Goal: Task Accomplishment & Management: Complete application form

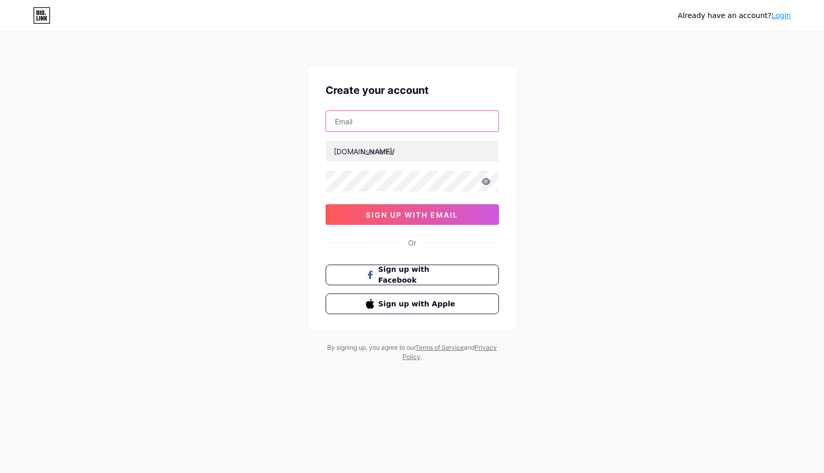
click at [411, 125] on input "text" at bounding box center [412, 121] width 172 height 21
click at [396, 124] on input "text" at bounding box center [412, 121] width 172 height 21
paste input "[EMAIL_ADDRESS][DOMAIN_NAME]"
type input "[EMAIL_ADDRESS][DOMAIN_NAME]"
click at [398, 150] on input "text" at bounding box center [412, 151] width 172 height 21
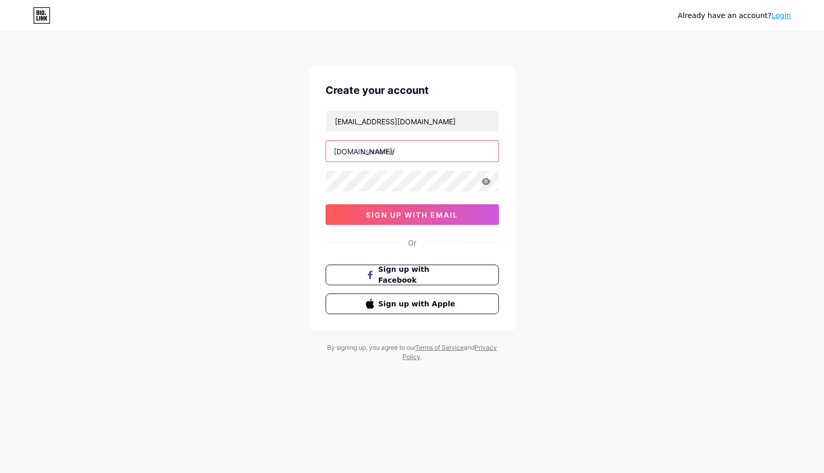
paste input "murrayvilledental"
type input "murrayvilledental"
click at [363, 216] on button "sign up with email" at bounding box center [411, 214] width 173 height 21
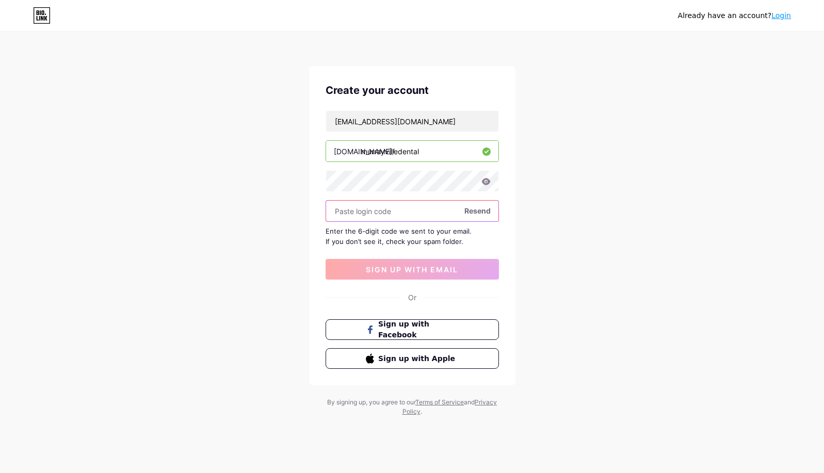
paste input "639490"
type input "639490"
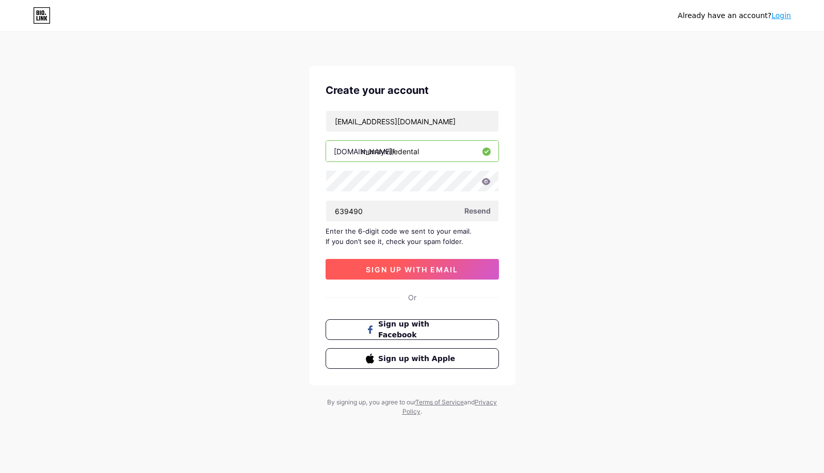
click at [380, 272] on span "sign up with email" at bounding box center [412, 269] width 92 height 9
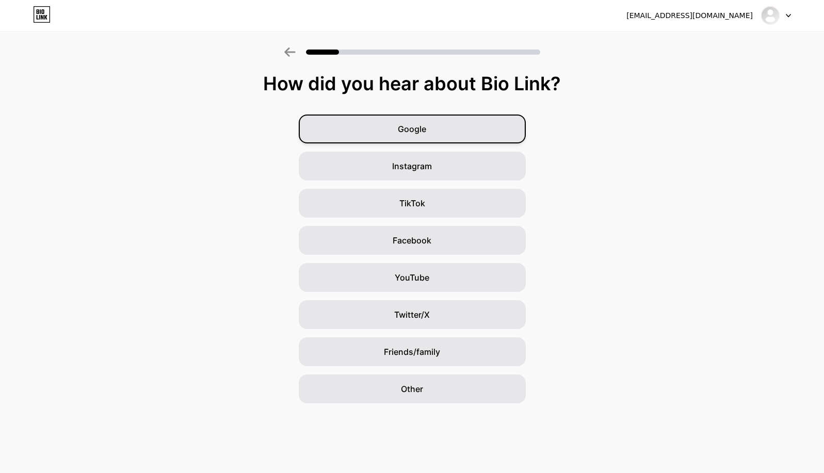
click at [435, 134] on div "Google" at bounding box center [412, 128] width 227 height 29
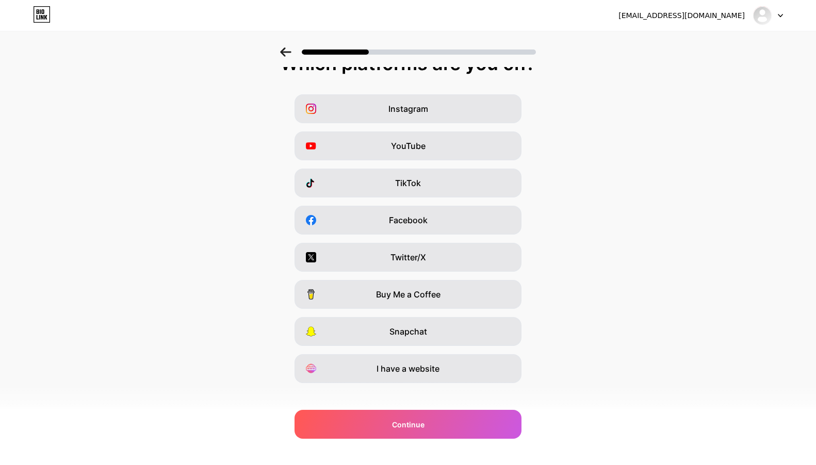
scroll to position [31, 0]
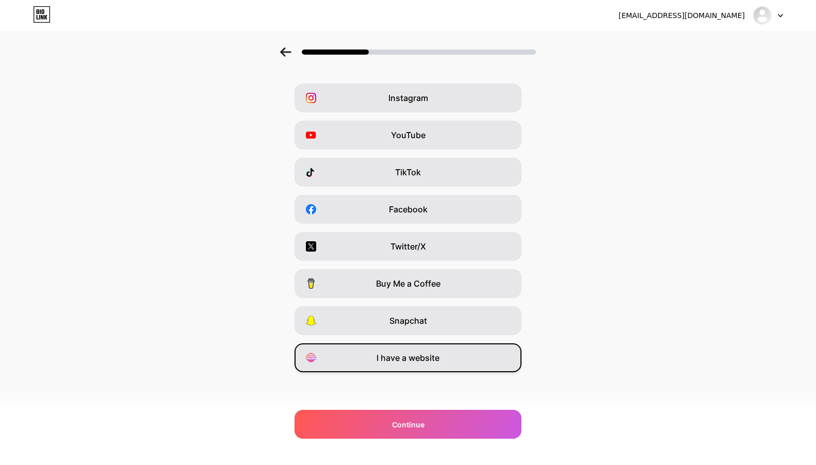
click at [425, 350] on div "I have a website" at bounding box center [407, 357] width 227 height 29
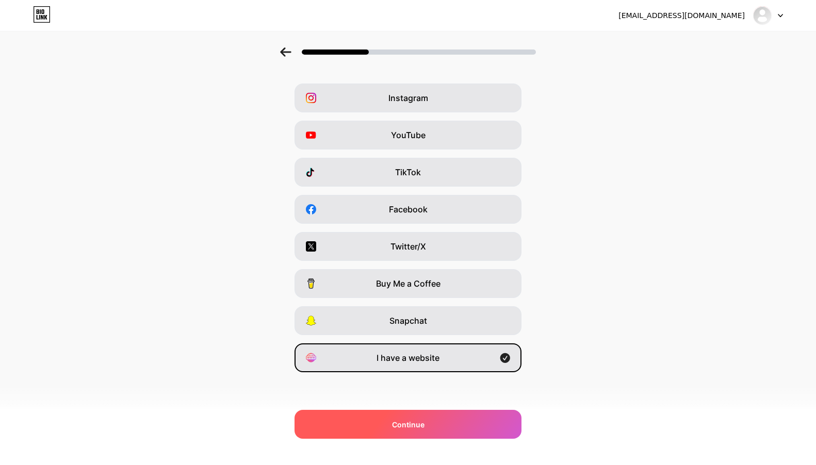
click at [320, 420] on div "Continue" at bounding box center [407, 424] width 227 height 29
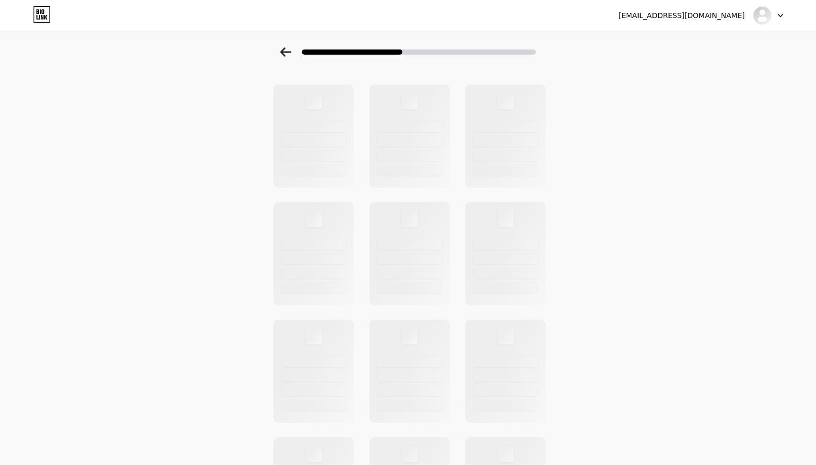
scroll to position [0, 0]
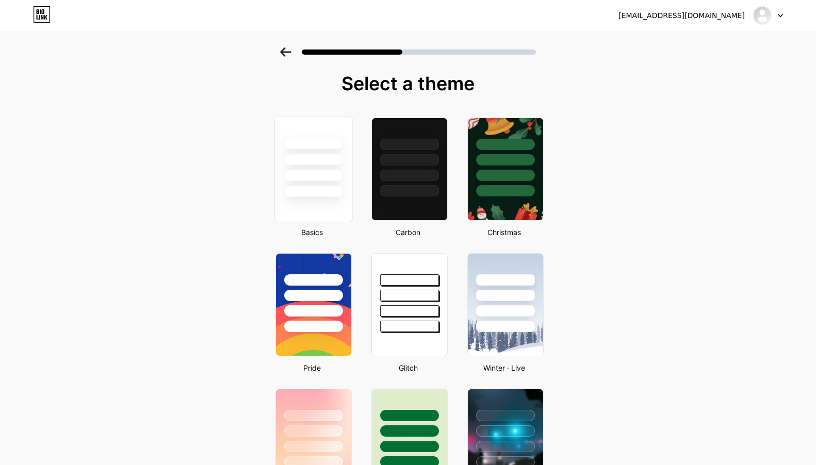
click at [310, 176] on div at bounding box center [313, 176] width 60 height 12
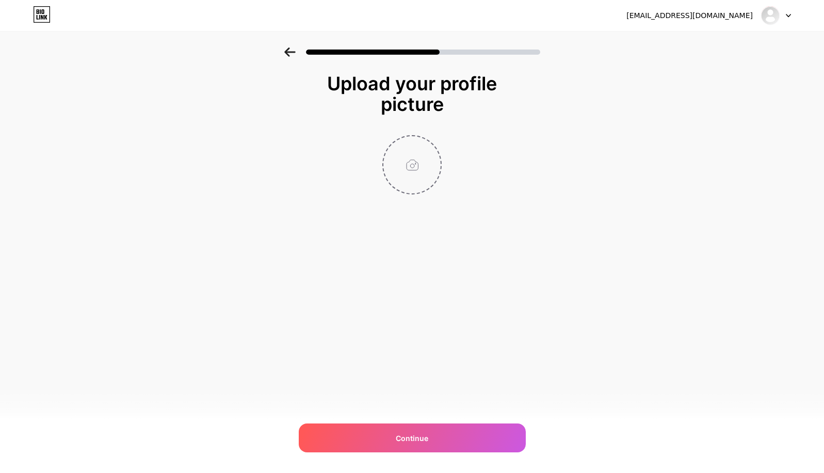
click at [409, 165] on input "file" at bounding box center [411, 164] width 57 height 57
type input "C:\fakepath\326532102_483811983940580_1587543480239366160_n.jpg"
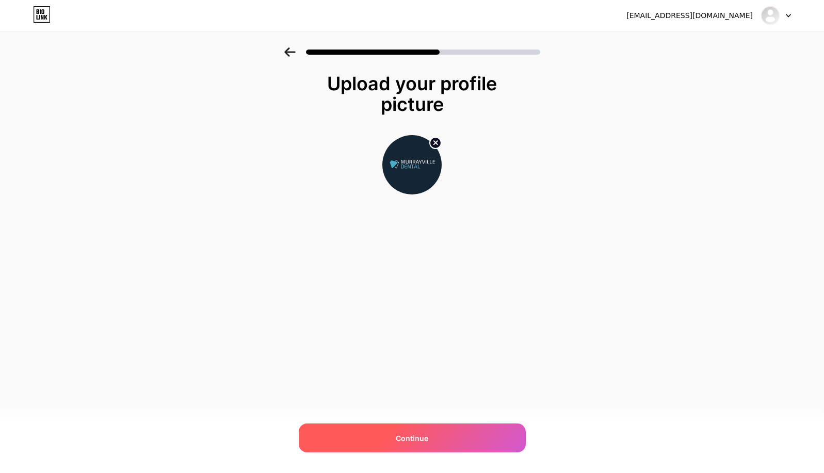
click at [353, 433] on div "Continue" at bounding box center [412, 437] width 227 height 29
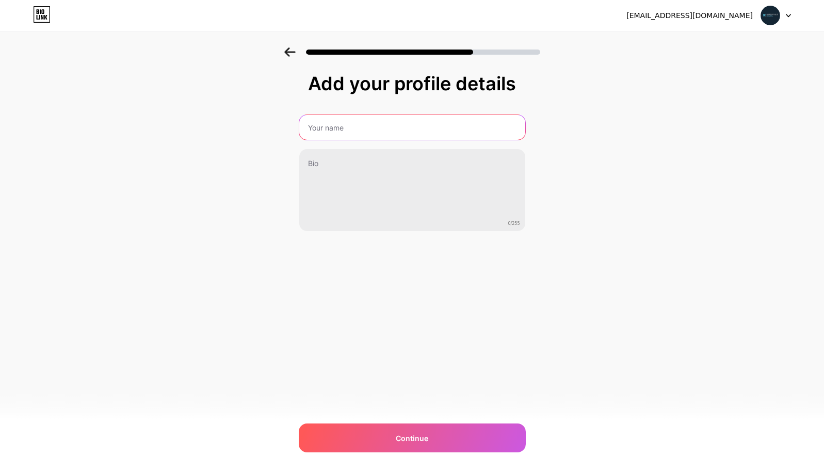
click at [421, 131] on input "text" at bounding box center [412, 127] width 226 height 25
drag, startPoint x: 449, startPoint y: 126, endPoint x: 433, endPoint y: 140, distance: 20.9
click at [449, 127] on input "text" at bounding box center [412, 127] width 226 height 25
paste input "Murrayville Dental"
type input "Murrayville Dental"
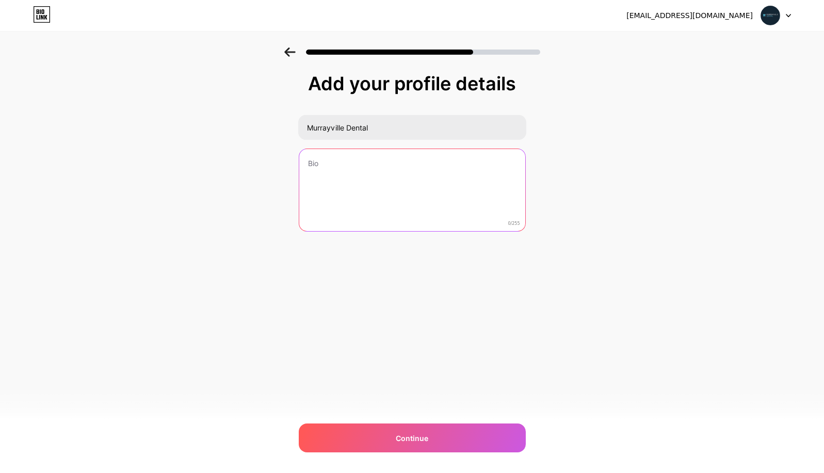
click at [358, 191] on textarea at bounding box center [412, 190] width 226 height 83
click at [417, 194] on textarea "To enrich screen reader interactions, please activate Accessibility in Grammarl…" at bounding box center [412, 190] width 226 height 83
paste textarea "At [GEOGRAPHIC_DATA], we know that visiting the dentist isn’t always easy, but …"
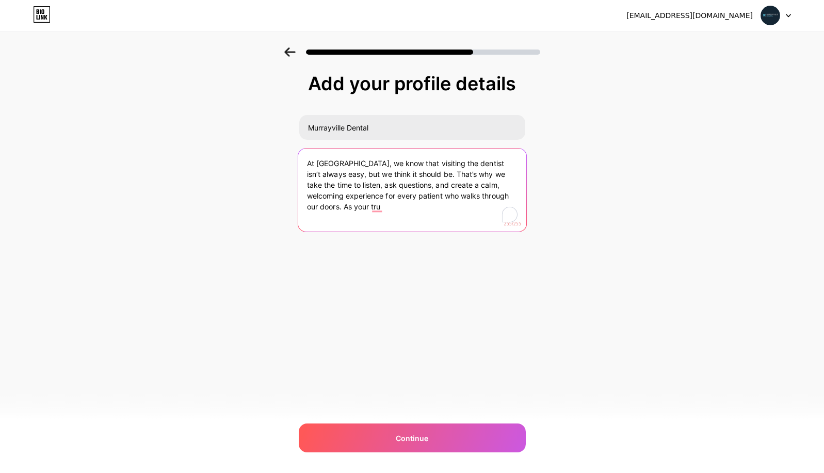
drag, startPoint x: 345, startPoint y: 210, endPoint x: 461, endPoint y: 222, distance: 116.6
click at [461, 222] on textarea "At [GEOGRAPHIC_DATA], we know that visiting the dentist isn’t always easy, but …" at bounding box center [412, 191] width 228 height 84
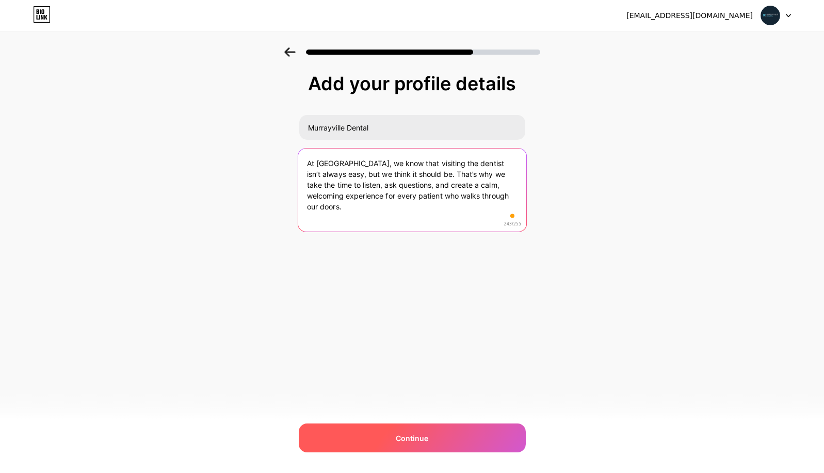
type textarea "At [GEOGRAPHIC_DATA], we know that visiting the dentist isn’t always easy, but …"
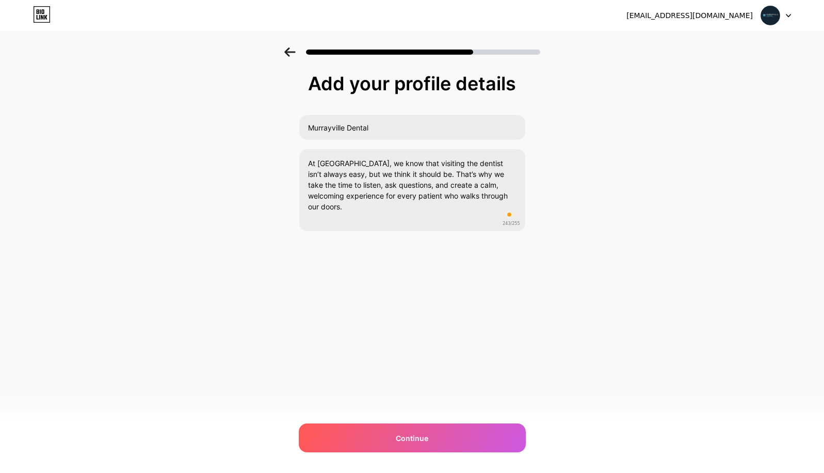
drag, startPoint x: 341, startPoint y: 452, endPoint x: 351, endPoint y: 423, distance: 30.5
click at [341, 448] on div "Continue" at bounding box center [412, 437] width 227 height 29
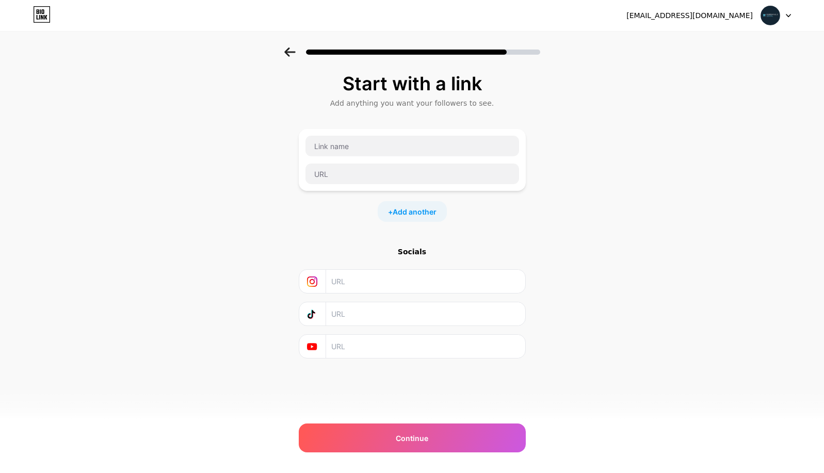
click at [376, 282] on input "text" at bounding box center [424, 281] width 187 height 23
click at [366, 140] on input "text" at bounding box center [412, 146] width 214 height 21
paste input "Murrayville Dental"
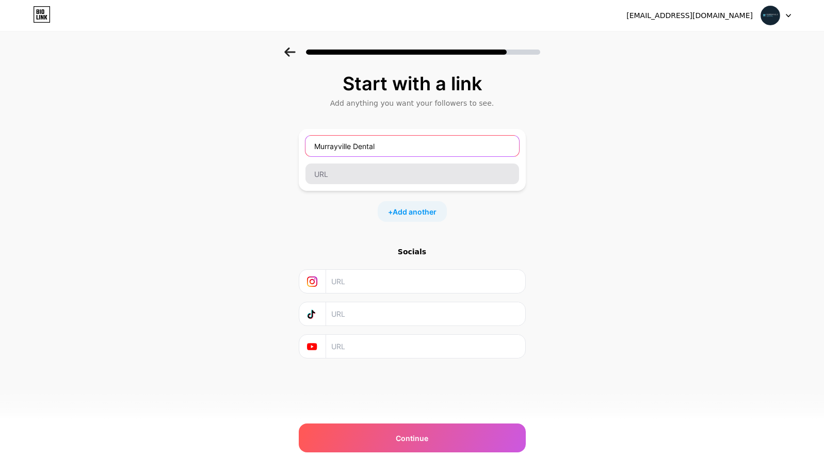
type input "Murrayville Dental"
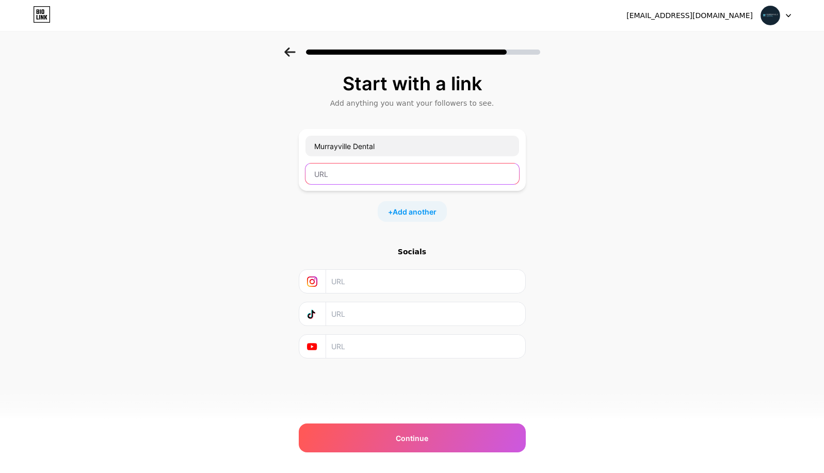
click at [343, 175] on input "text" at bounding box center [412, 173] width 214 height 21
click at [385, 181] on input "text" at bounding box center [412, 173] width 214 height 21
paste input "[URL][DOMAIN_NAME]"
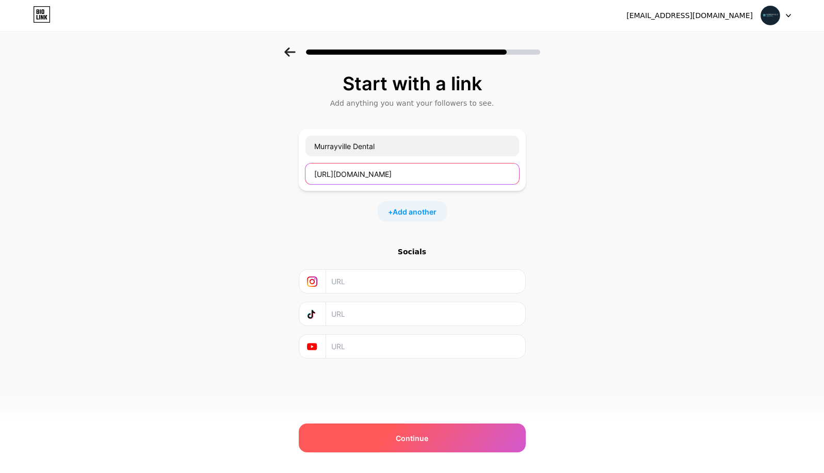
type input "[URL][DOMAIN_NAME]"
click at [336, 437] on div "Continue" at bounding box center [412, 437] width 227 height 29
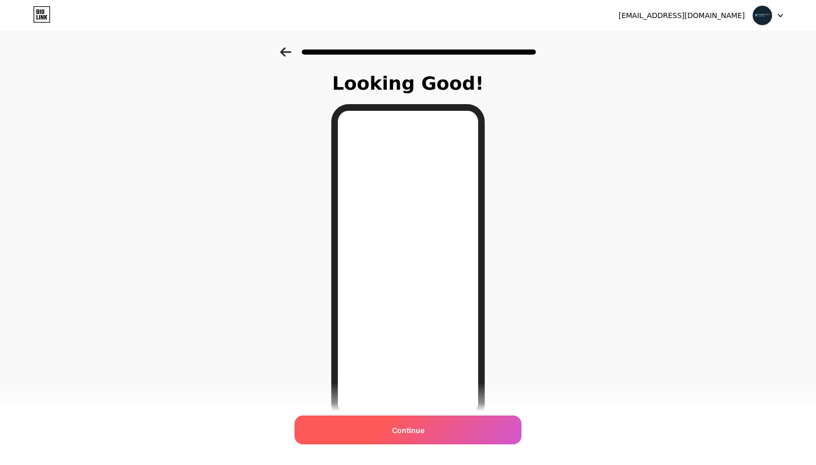
click at [380, 423] on div "Continue" at bounding box center [407, 430] width 227 height 29
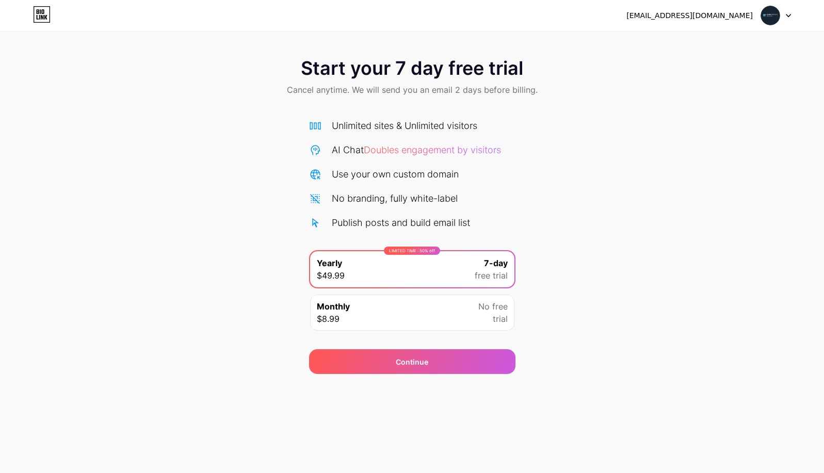
click at [432, 127] on div "Unlimited sites & Unlimited visitors" at bounding box center [404, 126] width 145 height 14
click at [784, 17] on div at bounding box center [776, 15] width 30 height 19
click at [699, 46] on li "Logout" at bounding box center [726, 42] width 128 height 28
